Goal: Navigation & Orientation: Find specific page/section

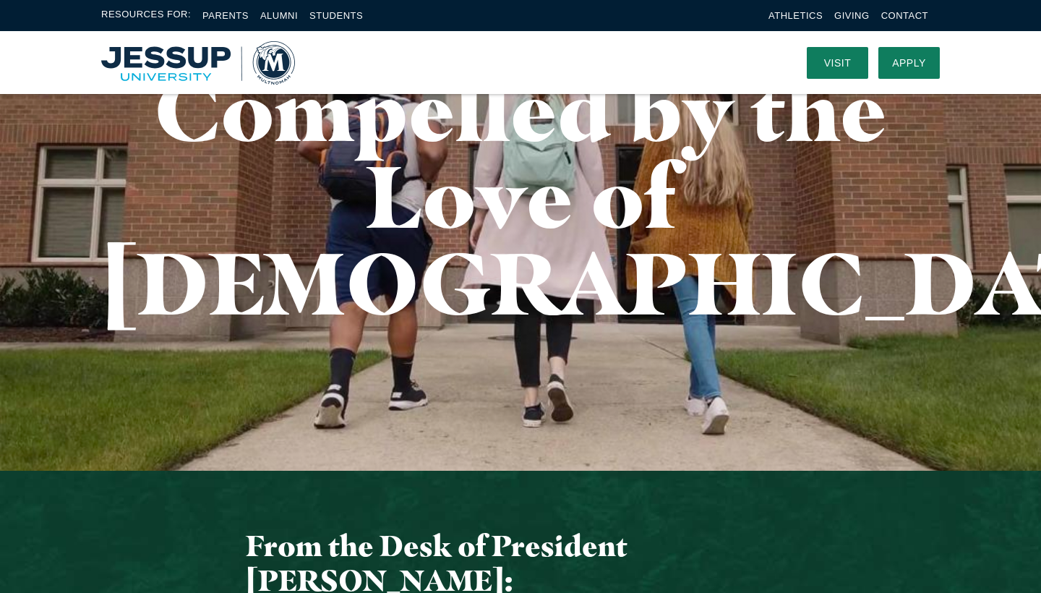
scroll to position [170, 0]
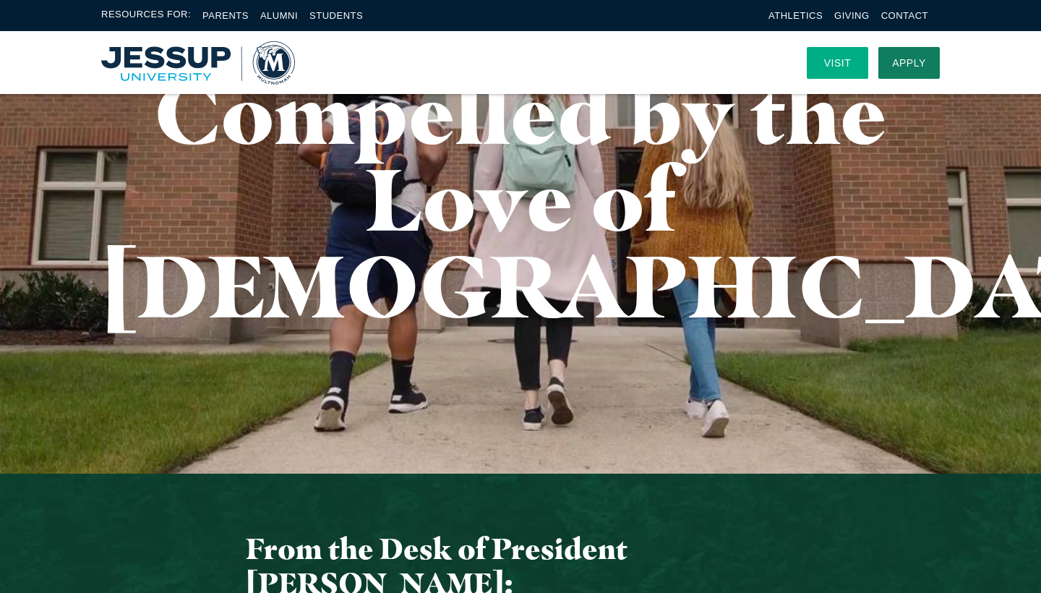
click at [829, 60] on link "Visit" at bounding box center [837, 63] width 61 height 32
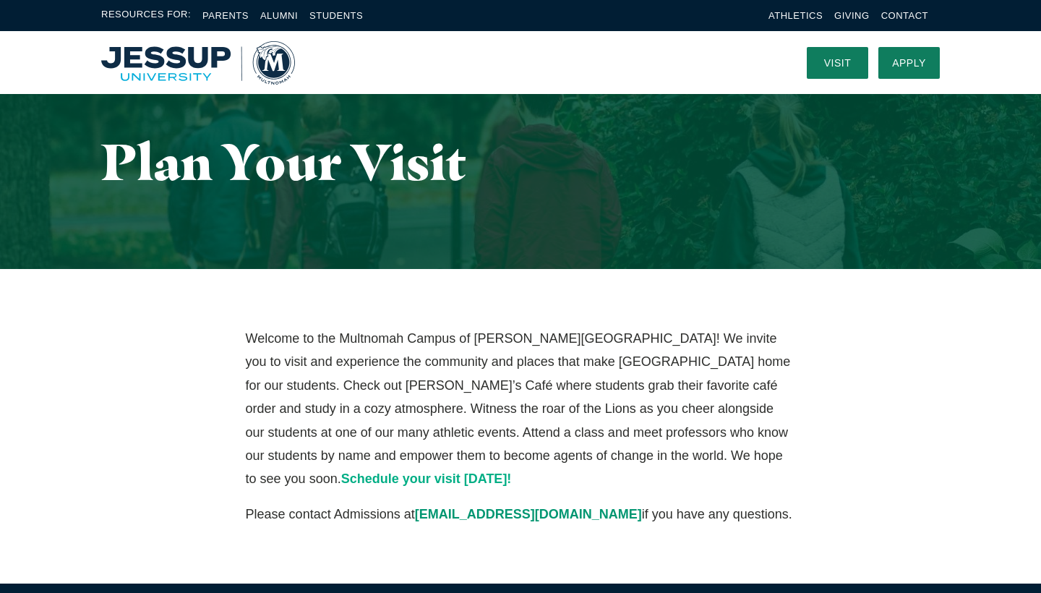
scroll to position [48, 0]
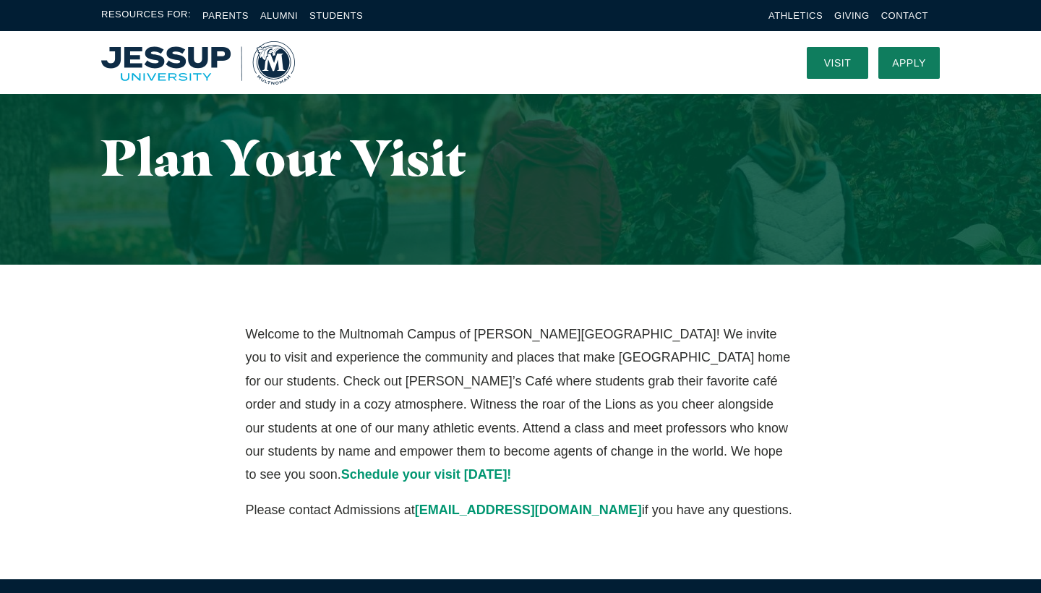
drag, startPoint x: 161, startPoint y: 61, endPoint x: 199, endPoint y: 74, distance: 39.6
click at [196, 74] on img "Home" at bounding box center [198, 62] width 194 height 43
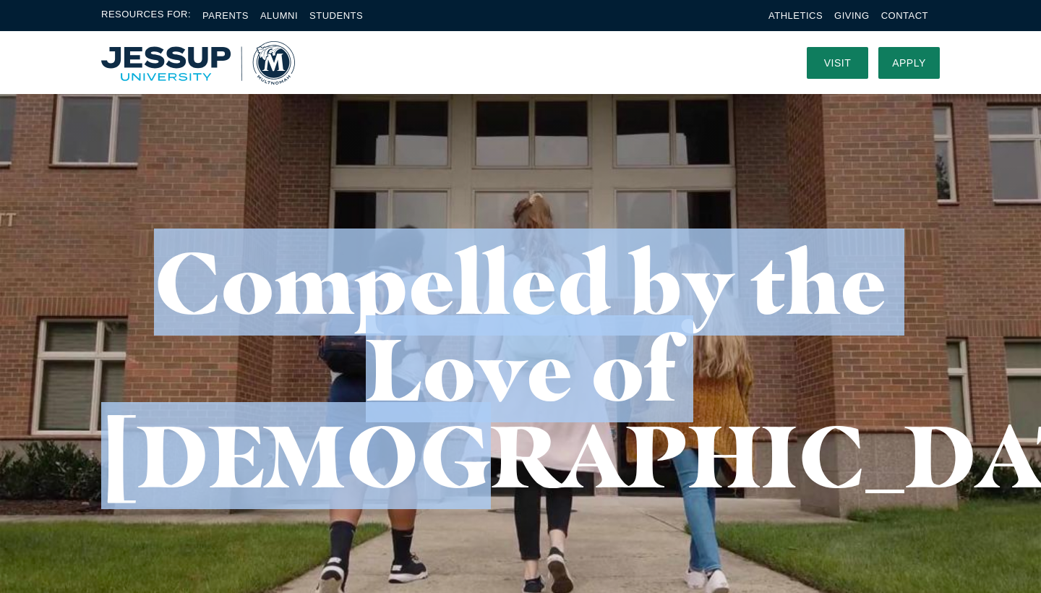
drag, startPoint x: 162, startPoint y: 281, endPoint x: 850, endPoint y: 353, distance: 691.5
click at [850, 353] on h1 "Compelled by the Love of [DEMOGRAPHIC_DATA]" at bounding box center [520, 369] width 839 height 260
copy h1 "Compelled by the Love of [DEMOGRAPHIC_DATA]"
